Goal: Information Seeking & Learning: Learn about a topic

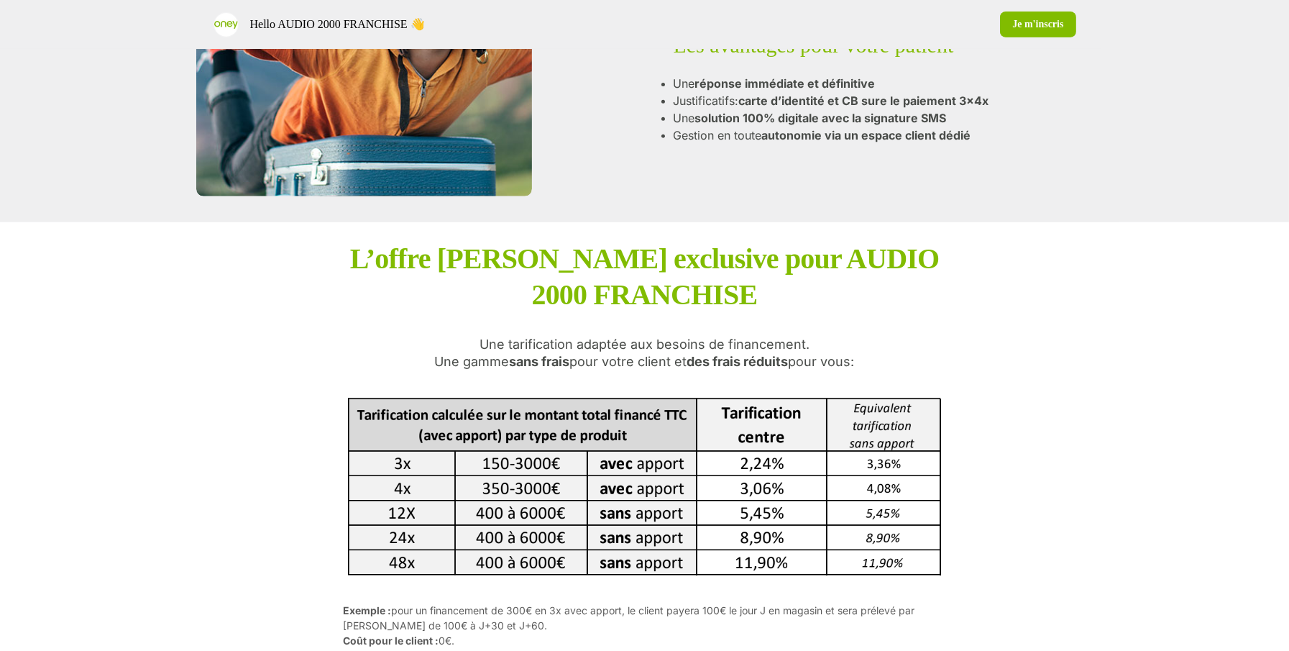
scroll to position [1212, 0]
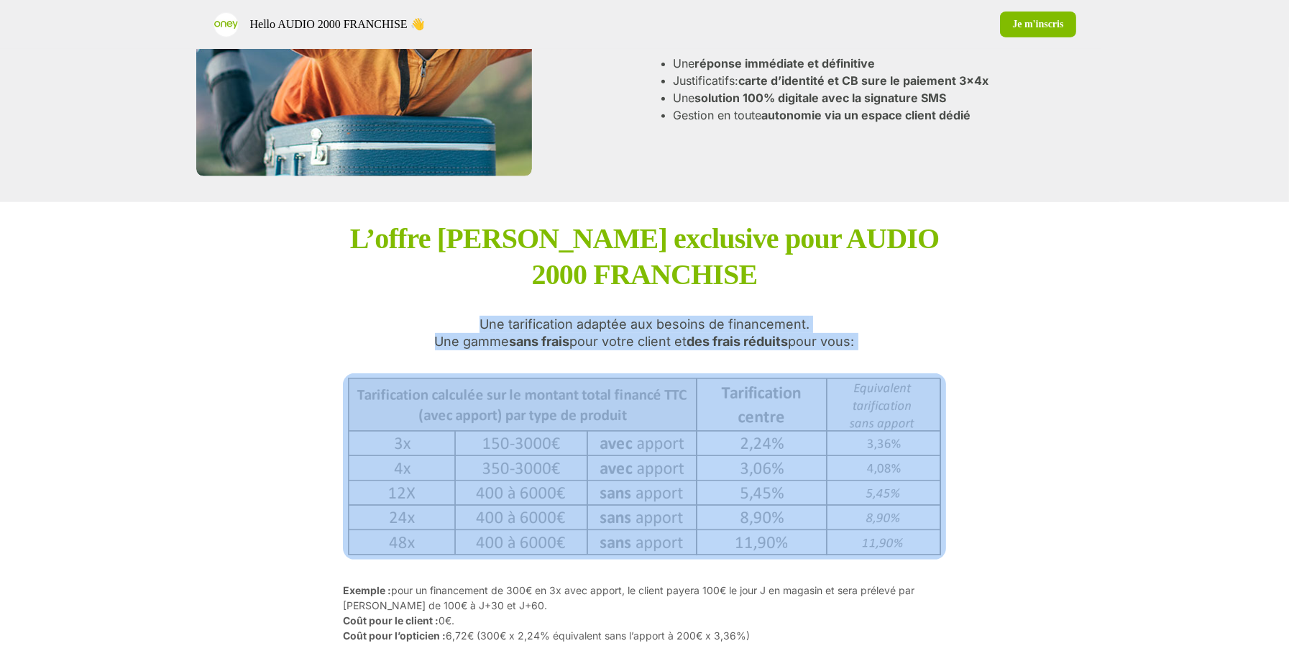
copy p "Une tarification adaptée aux besoins de financement. Une gamme sans frais pour …"
drag, startPoint x: 482, startPoint y: 298, endPoint x: 876, endPoint y: 335, distance: 394.9
click at [877, 335] on div "L’offre Oney exclusive pour AUDIO 2000 FRANCHISE Une tarification adaptée aux b…" at bounding box center [644, 447] width 603 height 452
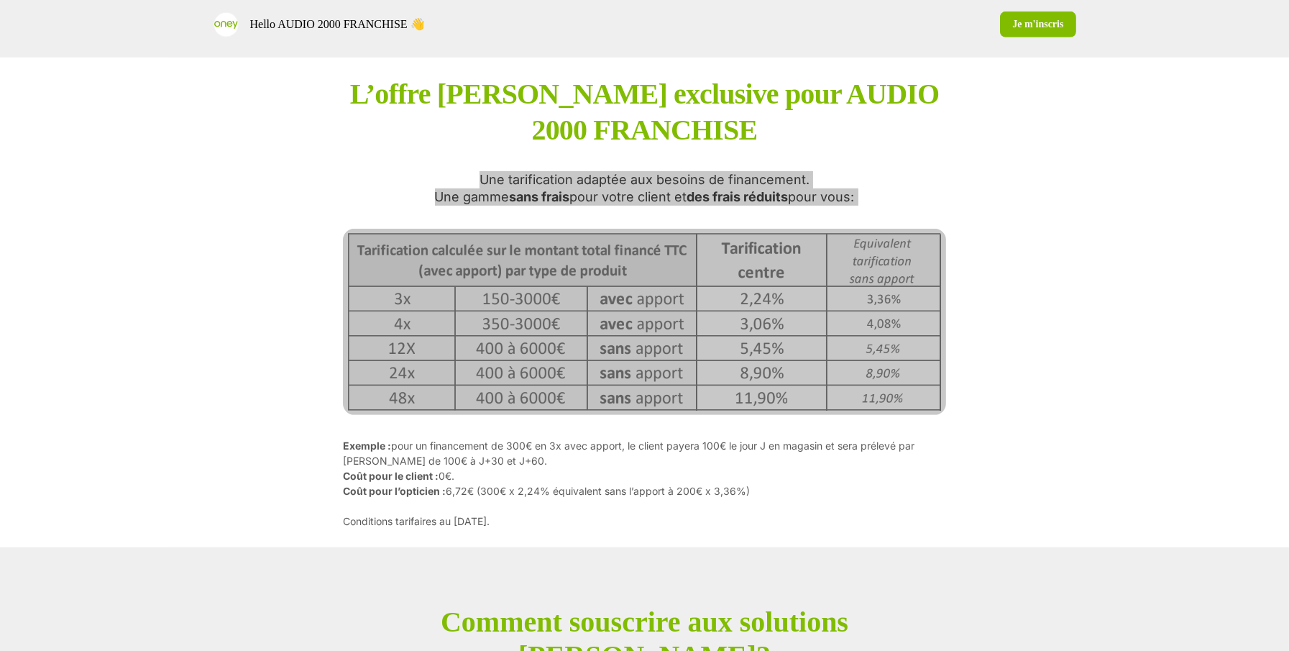
scroll to position [1368, 0]
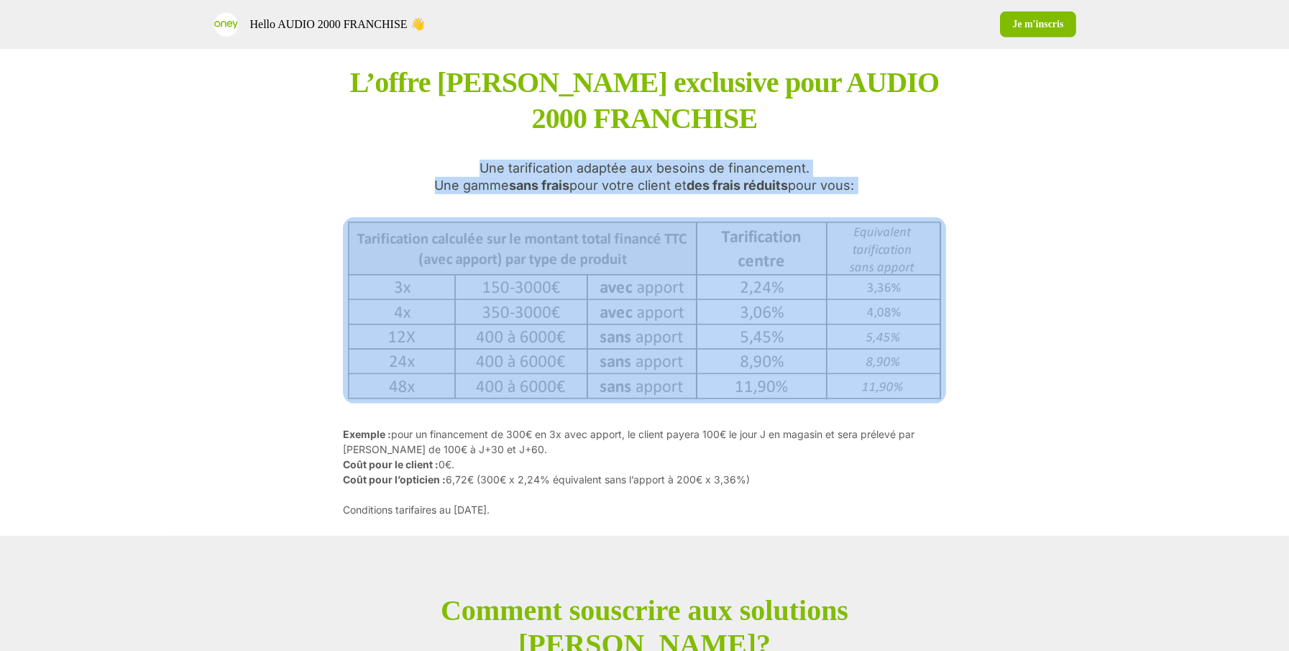
copy p "Exemple : pour un financement de 300€ en 3x avec apport, le client payera 100€ …"
drag, startPoint x: 522, startPoint y: 490, endPoint x: 313, endPoint y: 414, distance: 222.0
click at [313, 414] on div "L’offre Oney exclusive pour AUDIO 2000 FRANCHISE Une tarification adaptée aux b…" at bounding box center [644, 291] width 949 height 490
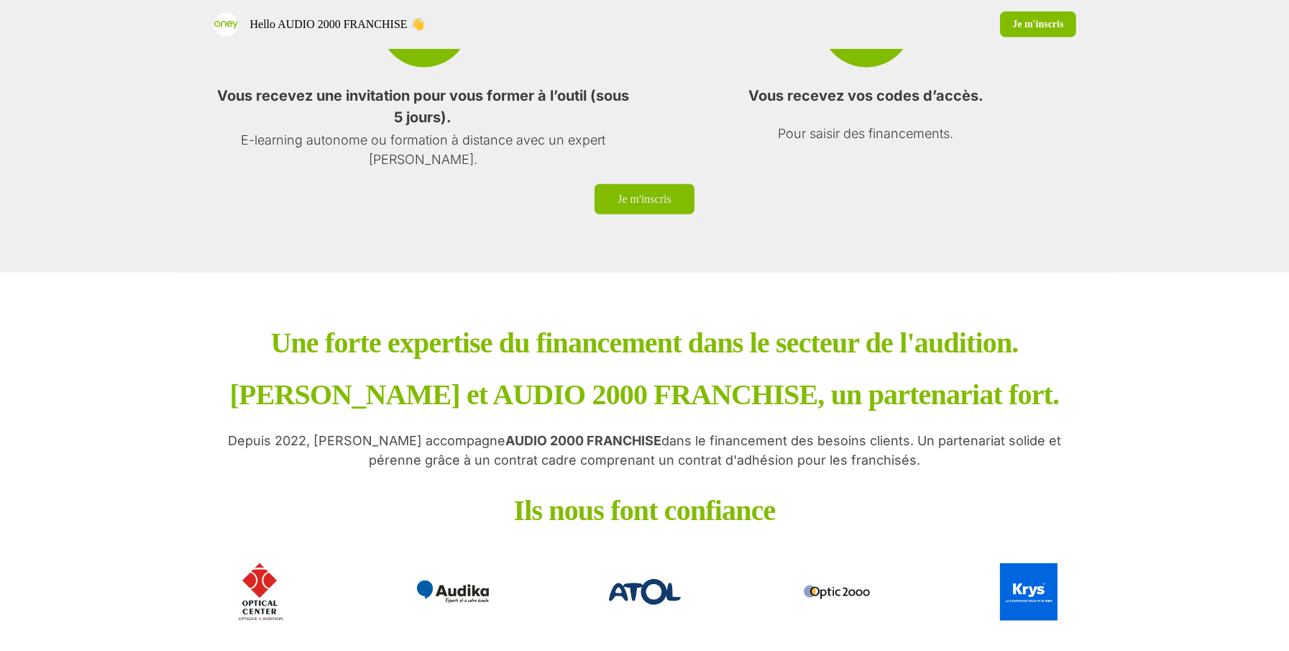
scroll to position [2356, 0]
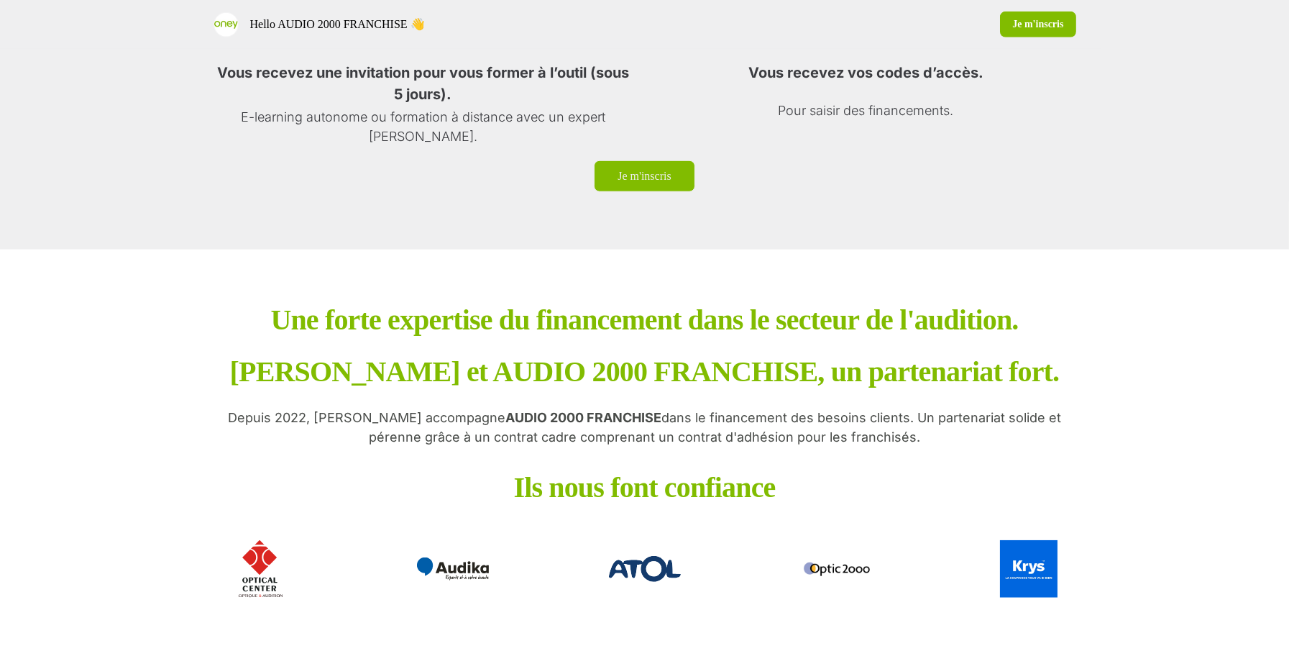
click at [611, 418] on p "Depuis 2022, Oney accompagne AUDIO 2000 FRANCHISE dans le financement des besoi…" at bounding box center [644, 427] width 863 height 39
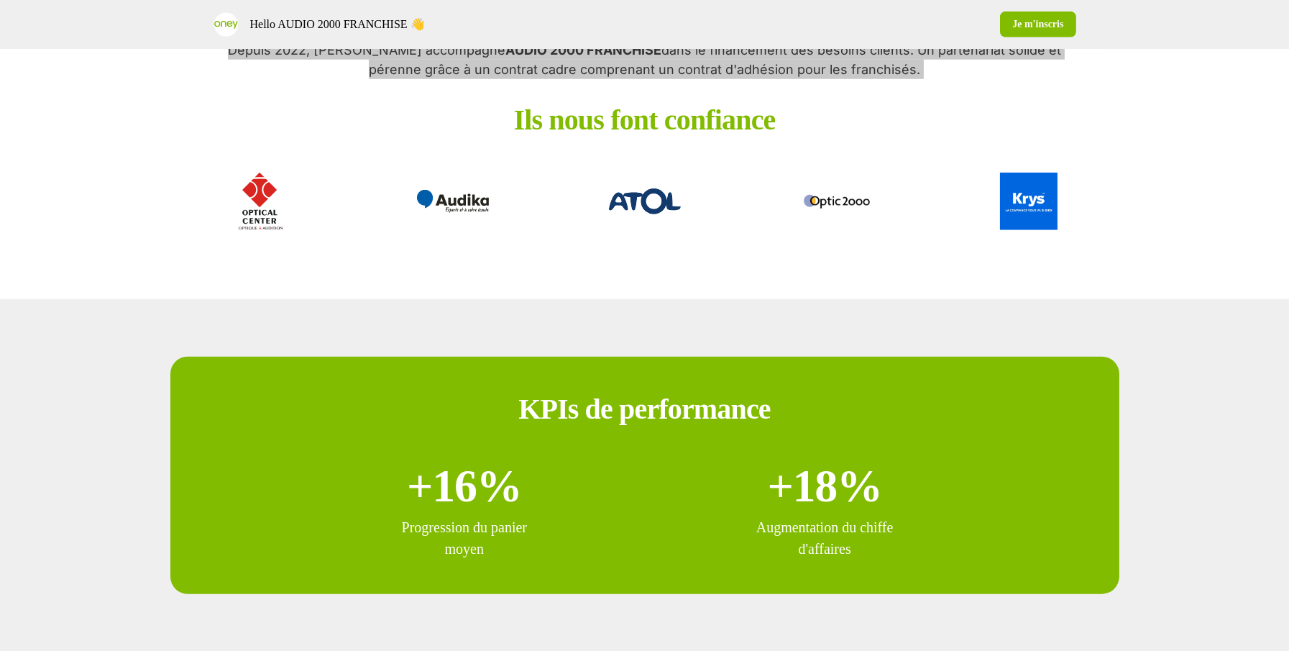
scroll to position [2865, 0]
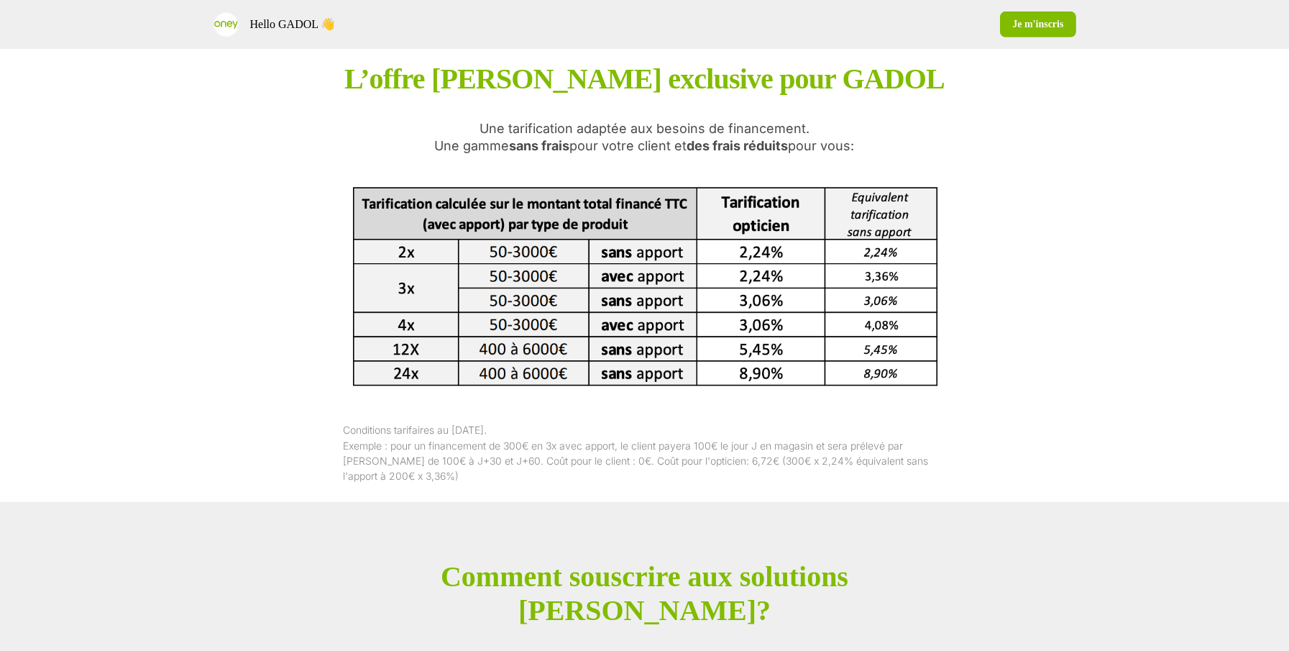
scroll to position [1344, 0]
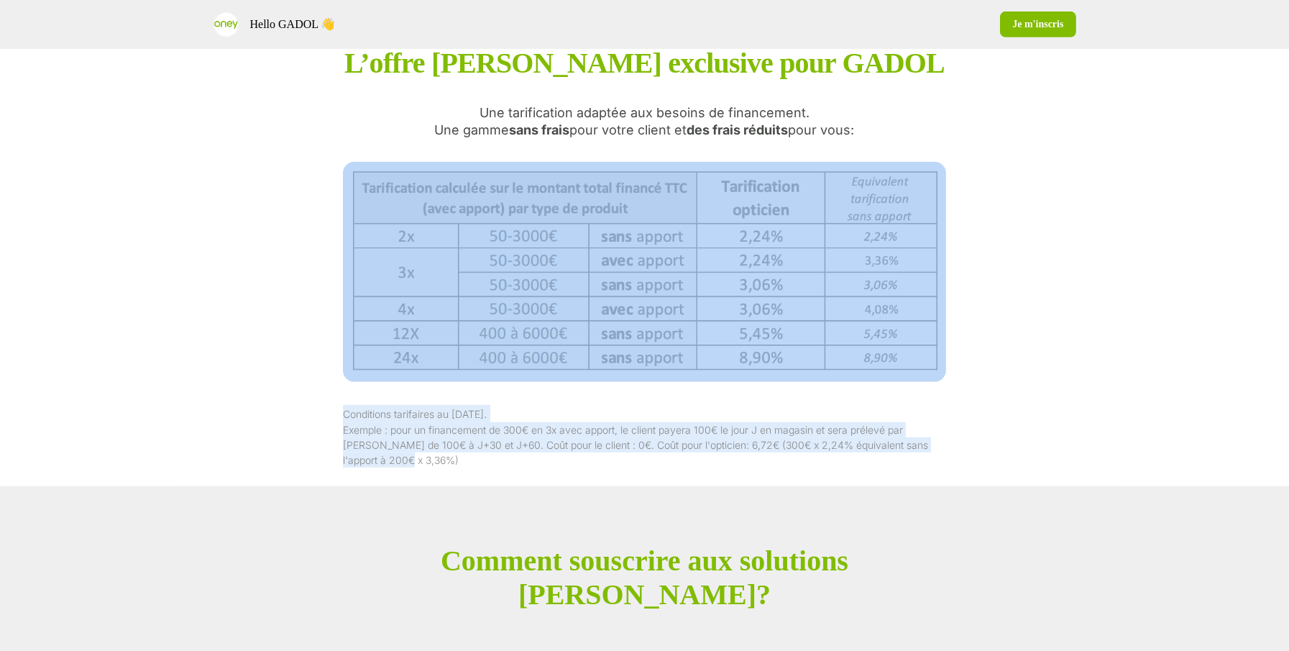
drag, startPoint x: 411, startPoint y: 458, endPoint x: 313, endPoint y: 390, distance: 119.8
click at [313, 390] on div "L’offre Oney exclusive pour GADOL Une tarification adaptée aux besoins de finan…" at bounding box center [644, 256] width 949 height 459
copy div "Conditions tarifaires au 28/04/2025 . Exemple : pour un financement de 300€ en …"
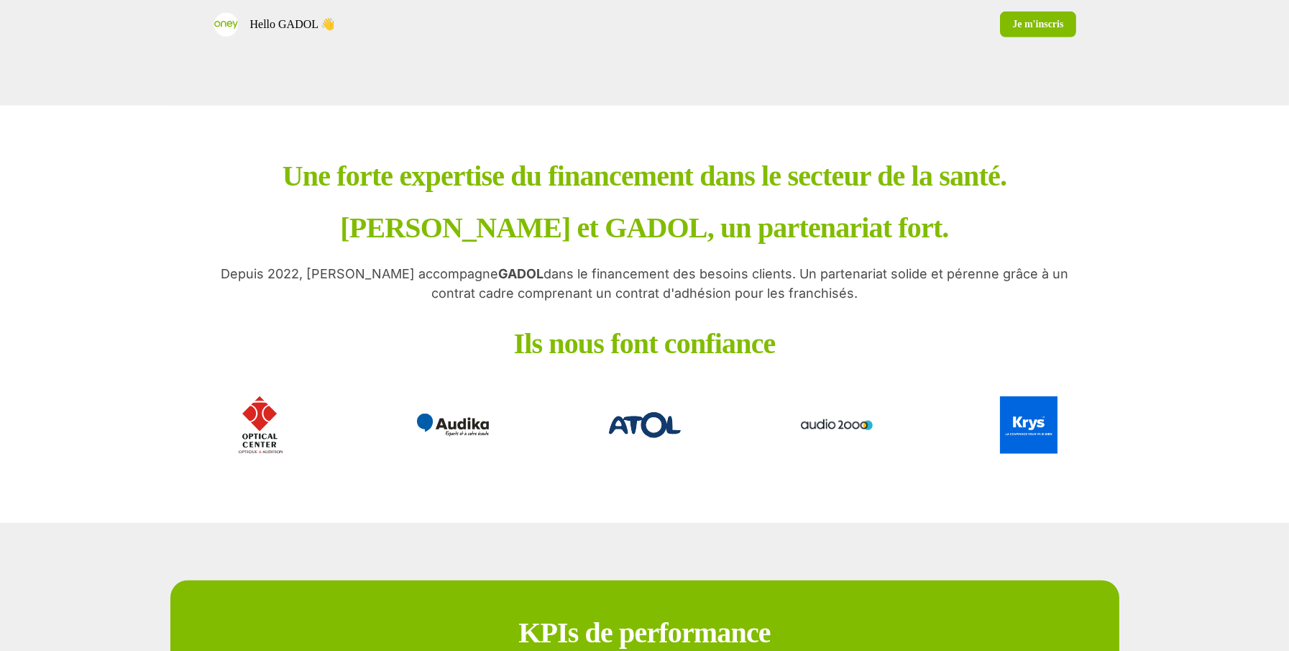
scroll to position [2416, 0]
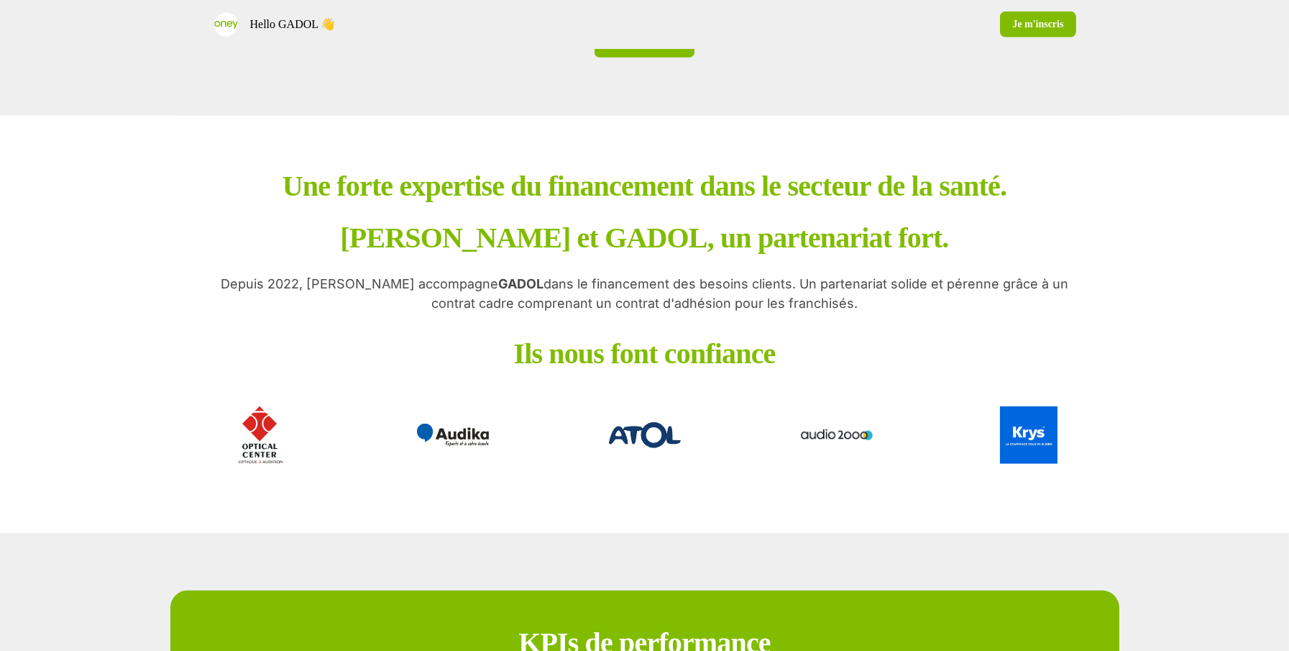
click at [362, 313] on p "Depuis 2022, Oney accompagne GADOL dans le financement des besoins clients. Un …" at bounding box center [644, 293] width 863 height 39
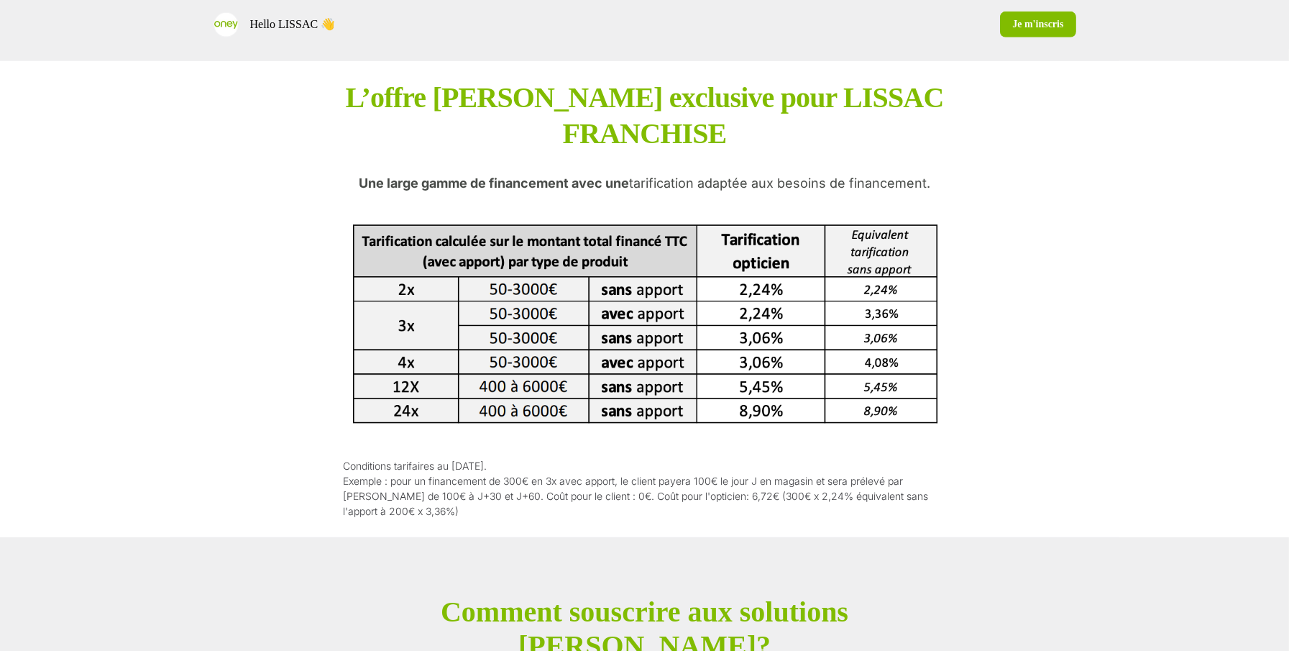
scroll to position [1357, 0]
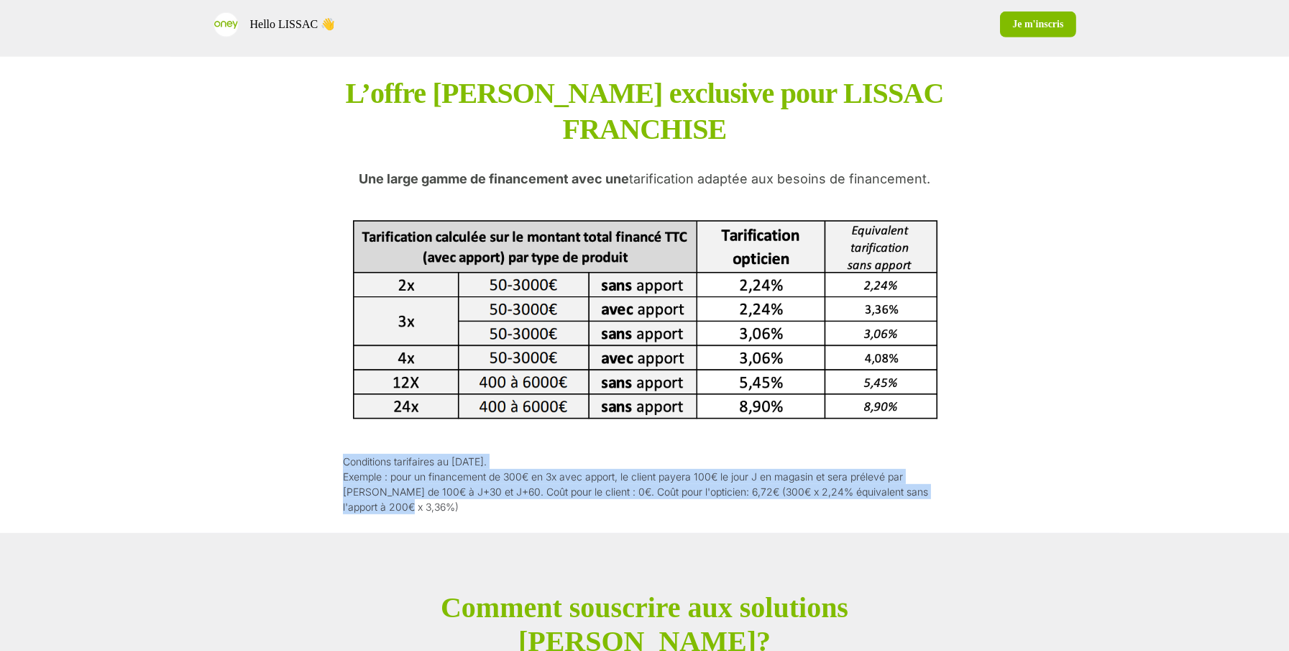
drag, startPoint x: 400, startPoint y: 503, endPoint x: 346, endPoint y: 451, distance: 74.7
click at [346, 451] on div "L’offre [PERSON_NAME] exclusive pour LISSAC FRANCHISE Une large gamme de financ…" at bounding box center [644, 294] width 603 height 438
copy p "Conditions tarifaires au [DATE]. Exemple : pour un financement de 300€ en 3x av…"
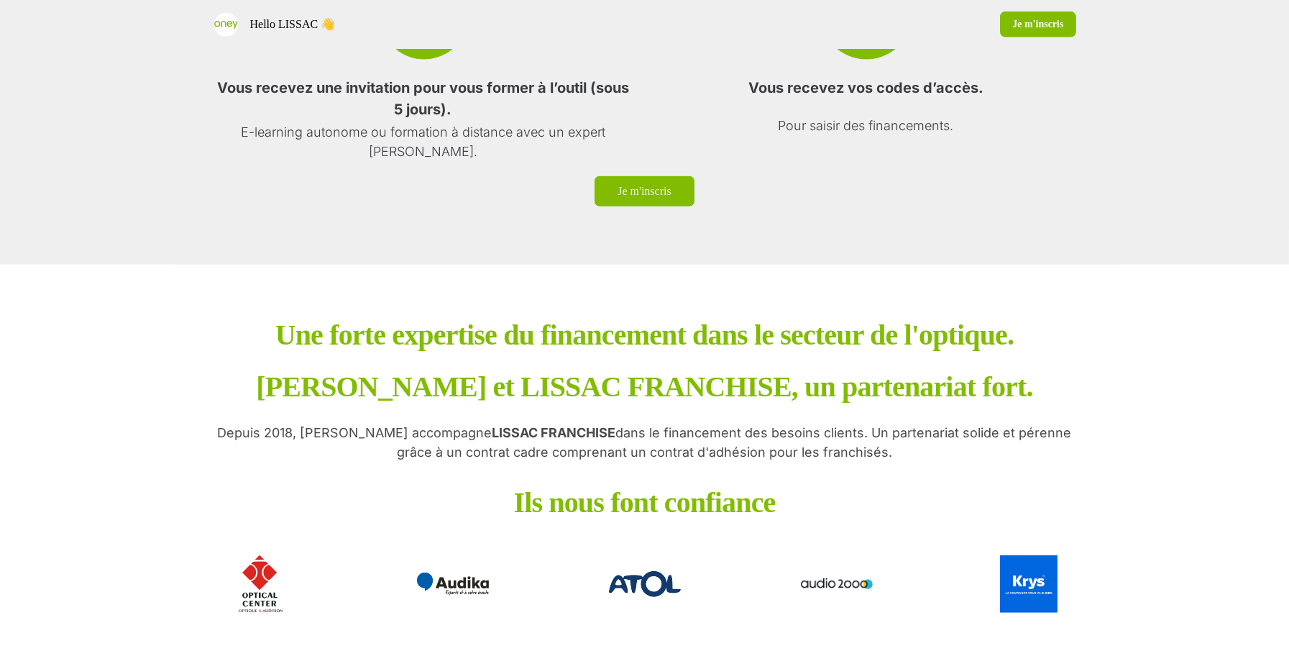
scroll to position [2315, 0]
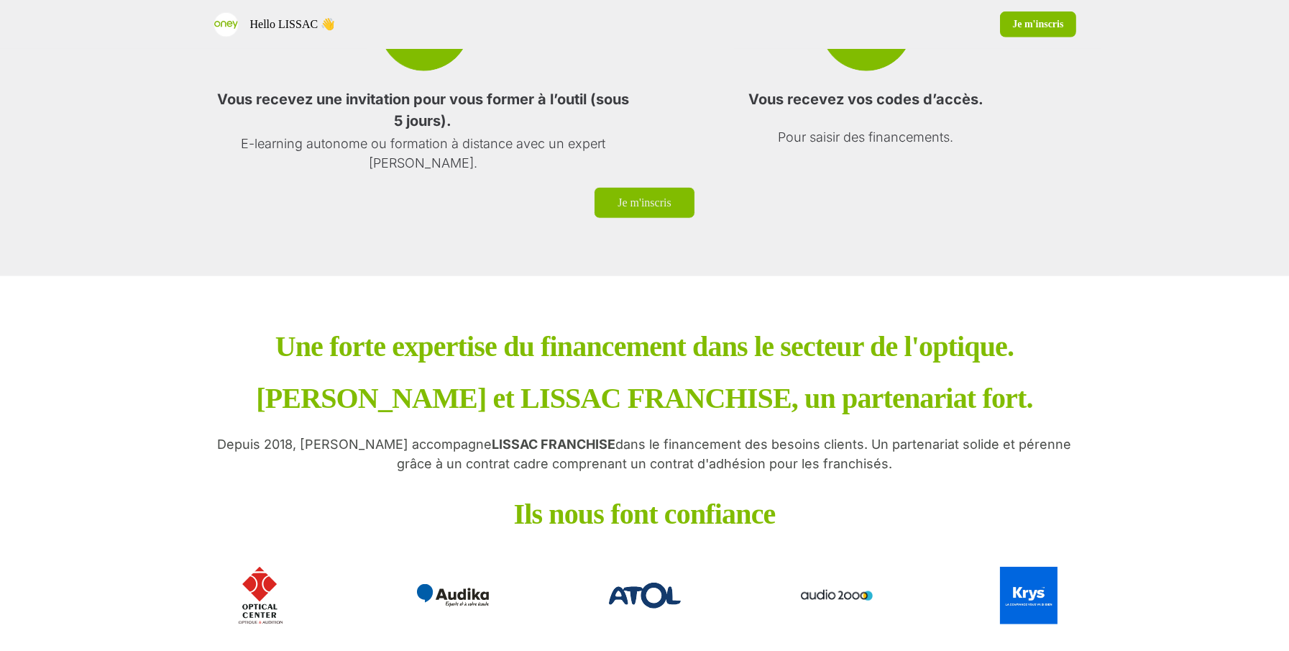
drag, startPoint x: 856, startPoint y: 491, endPoint x: 203, endPoint y: 478, distance: 652.8
click at [202, 478] on div "Une forte expertise du financement dans le secteur de l'optique. [PERSON_NAME] …" at bounding box center [644, 484] width 949 height 417
copy p "Depuis 2018, [PERSON_NAME] accompagne LISSAC FRANCHISE dans le financement des …"
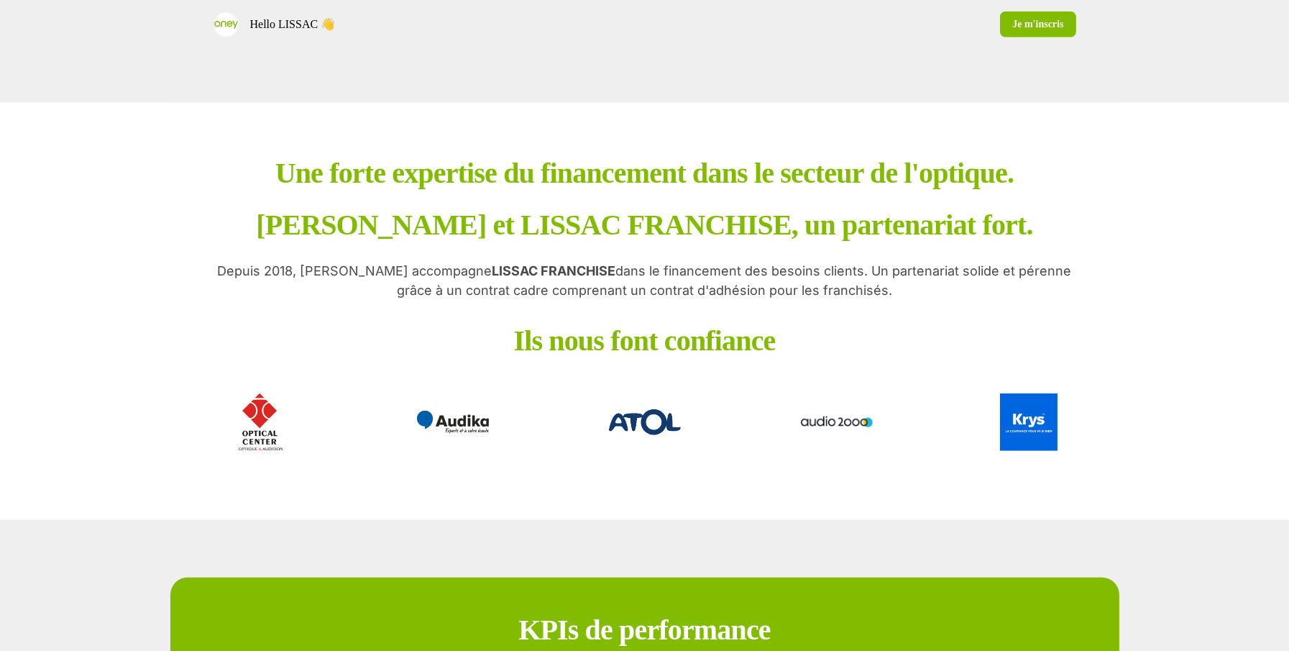
scroll to position [2492, 0]
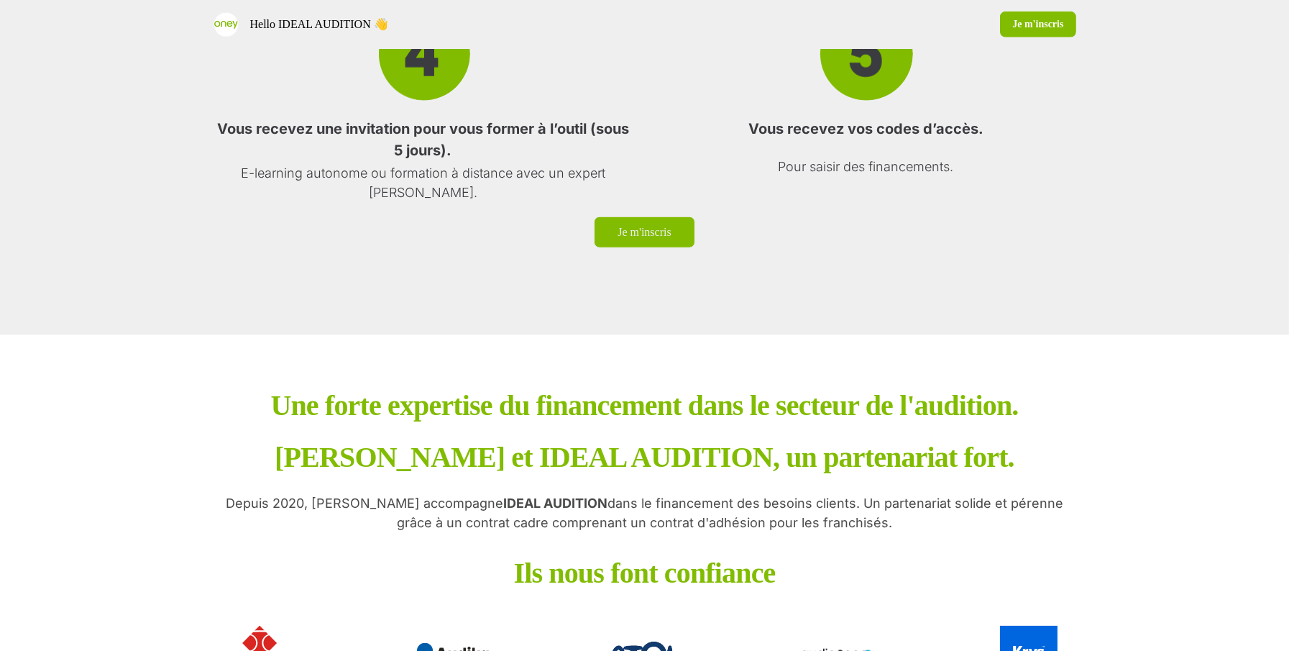
scroll to position [2778, 0]
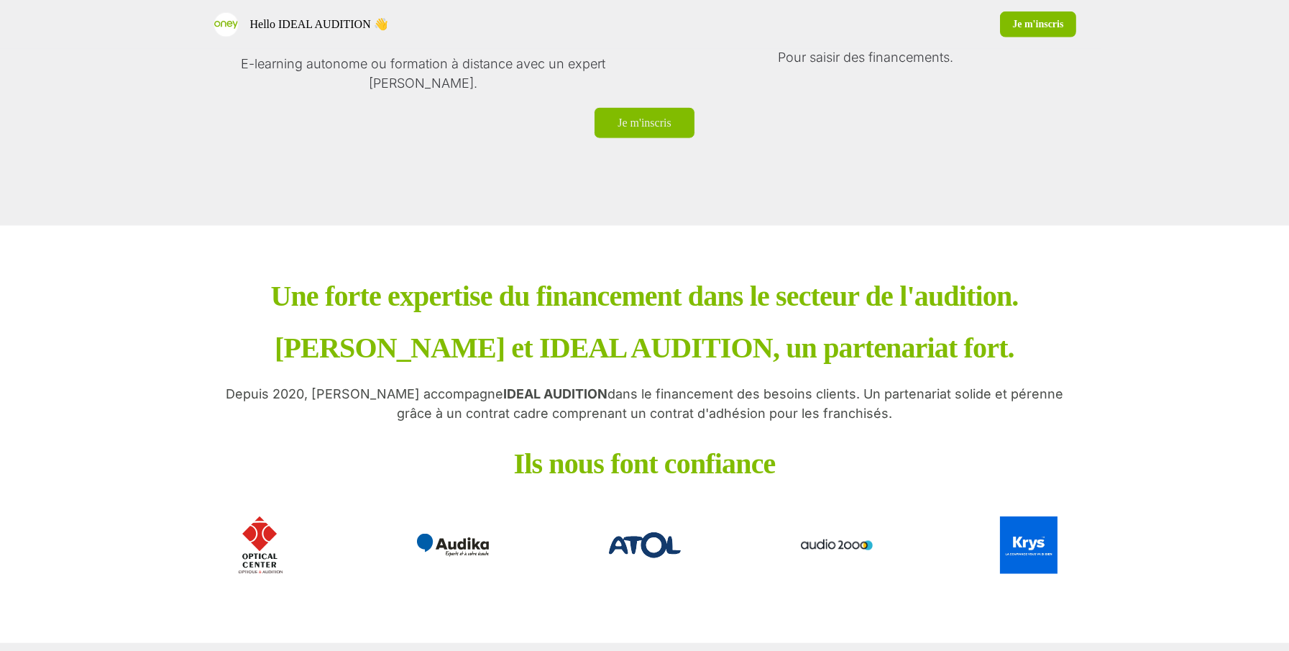
click at [505, 401] on strong "IDEAL AUDITION" at bounding box center [555, 393] width 104 height 15
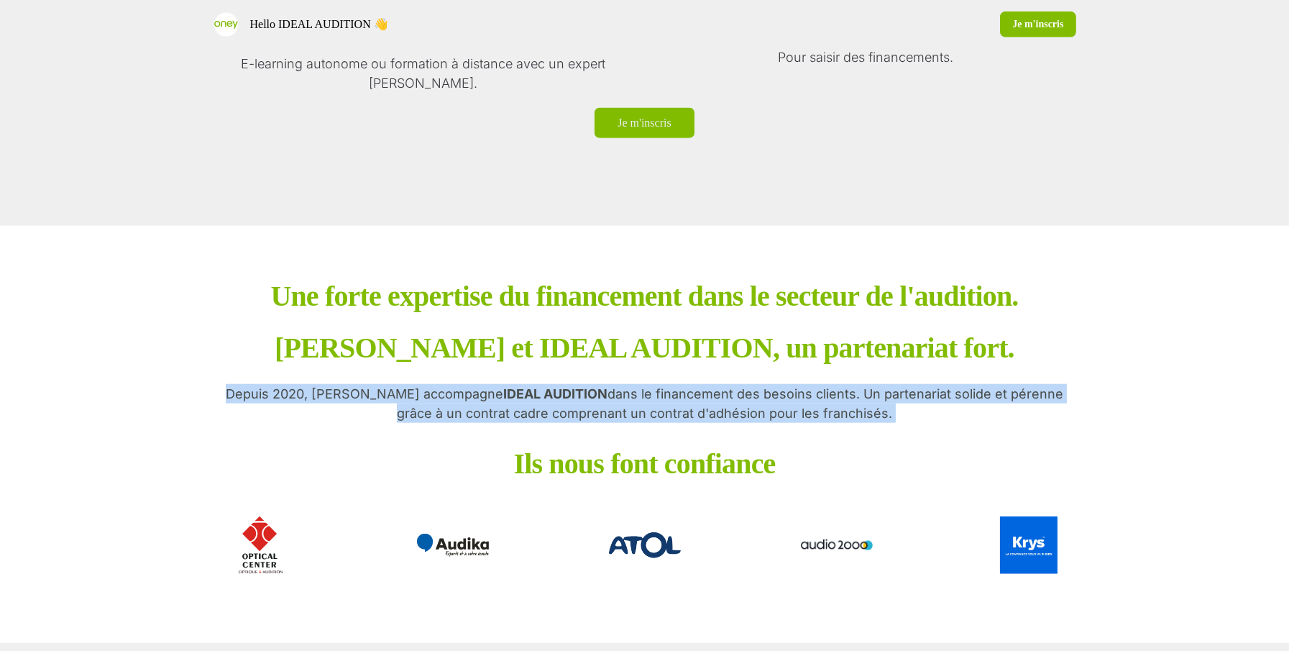
click at [505, 401] on strong "IDEAL AUDITION" at bounding box center [555, 393] width 104 height 15
